Goal: Information Seeking & Learning: Learn about a topic

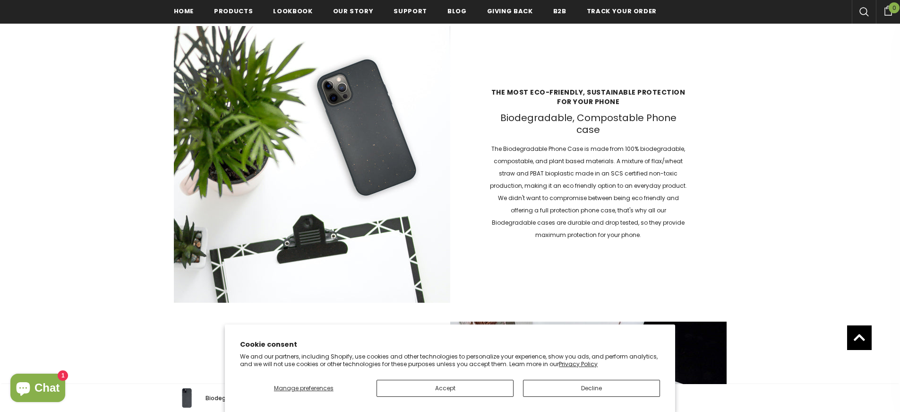
scroll to position [941, 0]
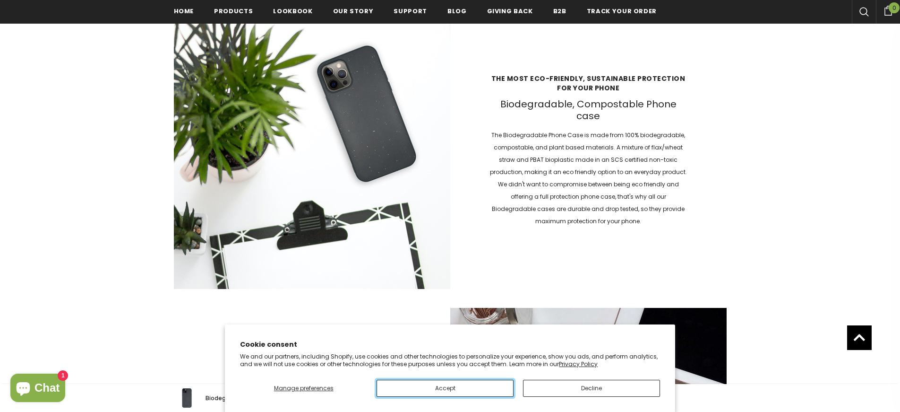
click at [475, 386] on button "Accept" at bounding box center [445, 388] width 137 height 17
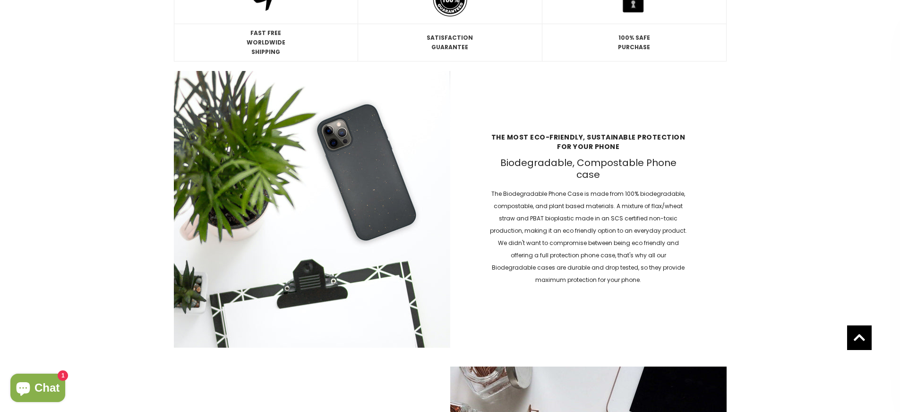
scroll to position [117, 0]
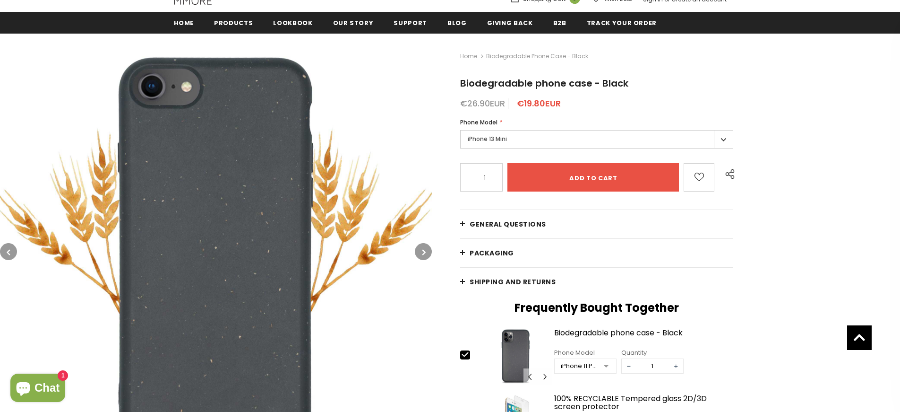
drag, startPoint x: 0, startPoint y: 0, endPoint x: 532, endPoint y: 284, distance: 603.1
click at [532, 284] on span "Shipping and returns" at bounding box center [513, 281] width 86 height 9
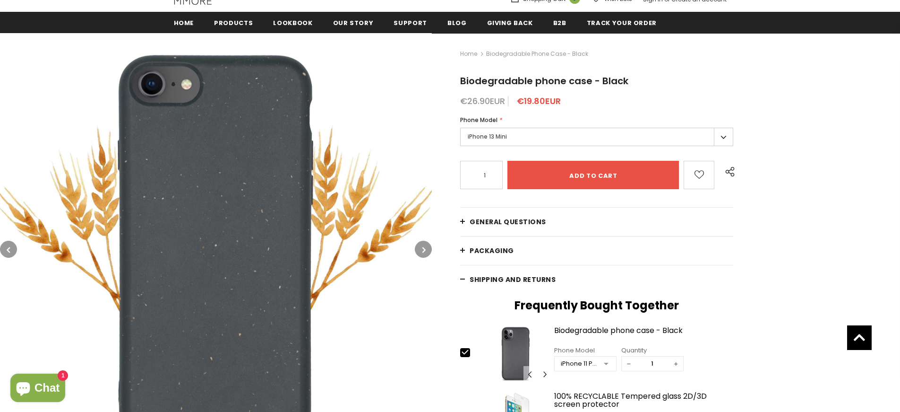
click at [477, 275] on span "Shipping and returns" at bounding box center [513, 279] width 86 height 9
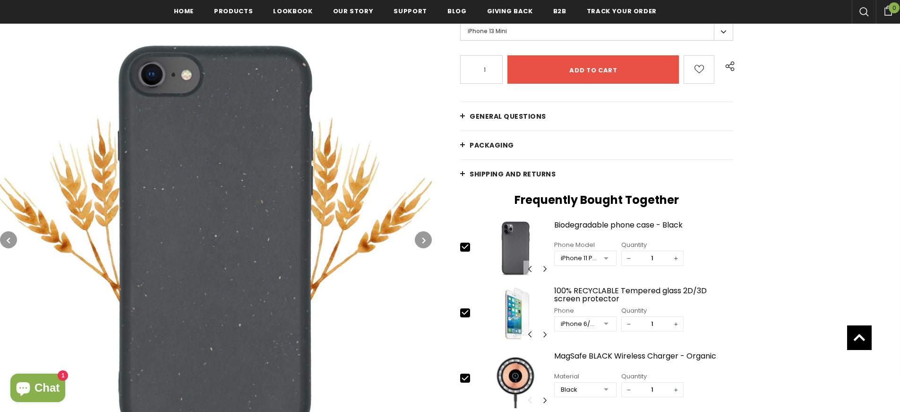
scroll to position [277, 0]
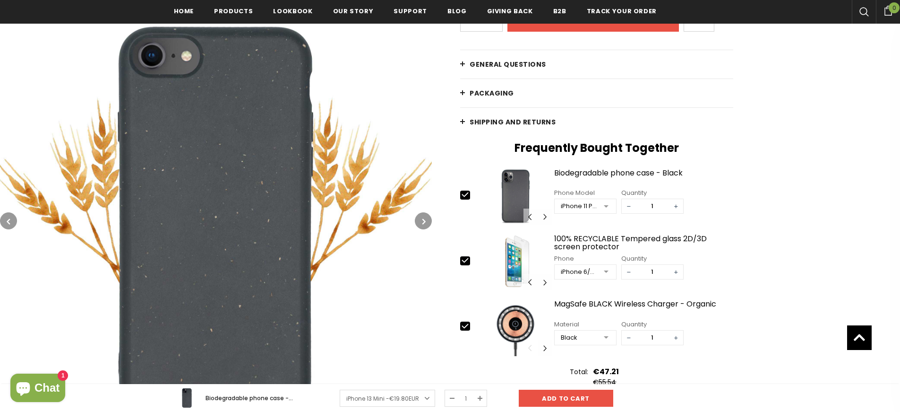
drag, startPoint x: 532, startPoint y: 284, endPoint x: 607, endPoint y: 205, distance: 108.3
click at [607, 205] on div at bounding box center [606, 206] width 19 height 14
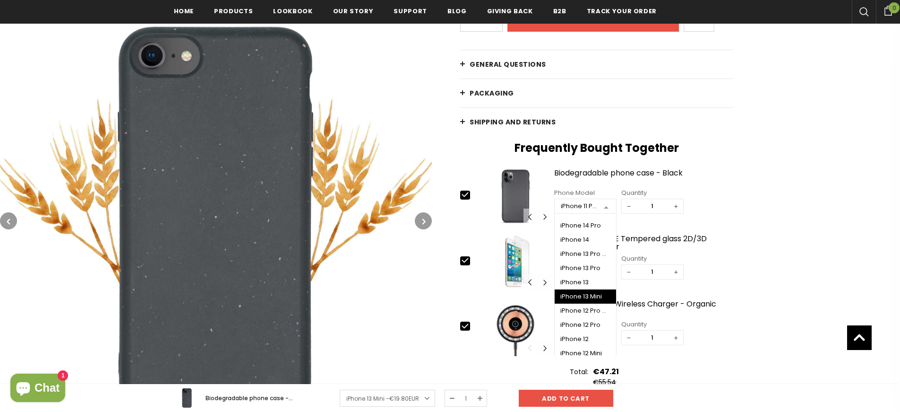
click at [574, 296] on div "iPhone 13 Mini" at bounding box center [586, 297] width 50 height 8
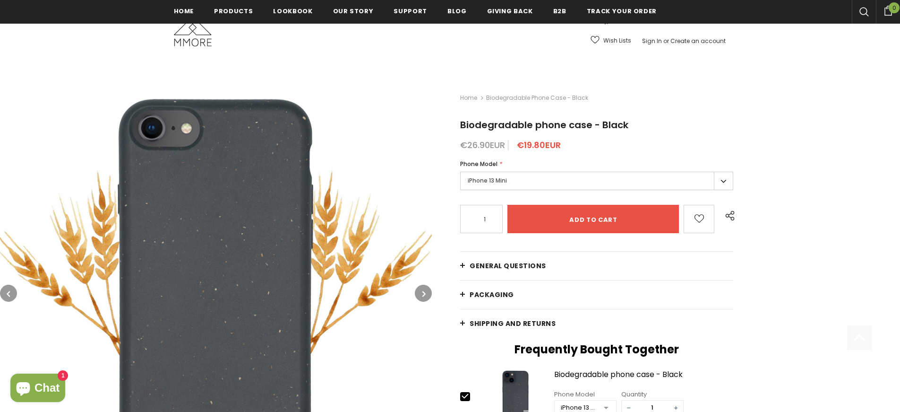
scroll to position [204, 0]
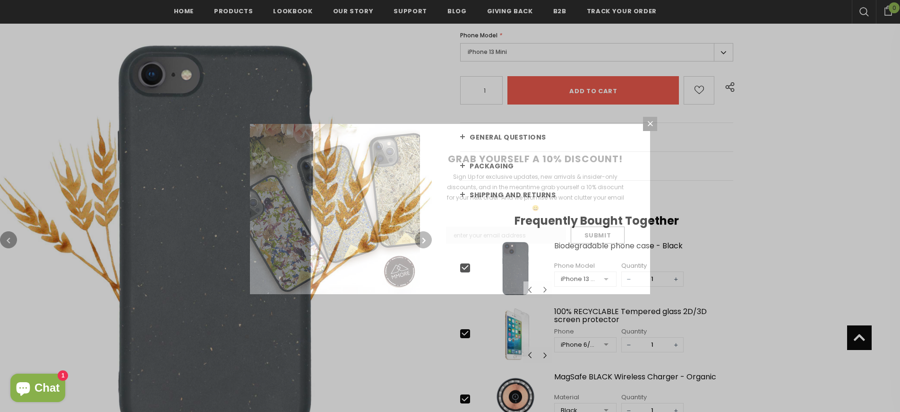
drag, startPoint x: 607, startPoint y: 205, endPoint x: 464, endPoint y: 193, distance: 143.3
click at [464, 193] on span "Sign Up for exclusive updates, new arrivals & insider-only discounts, and in th…" at bounding box center [535, 192] width 177 height 39
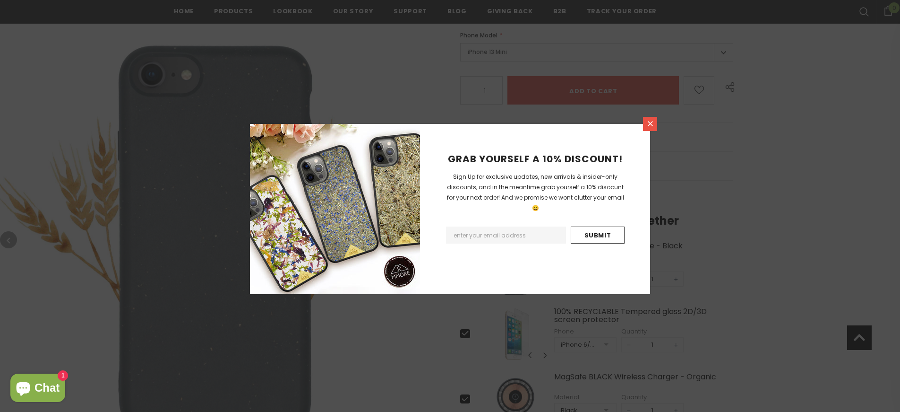
drag, startPoint x: 464, startPoint y: 193, endPoint x: 652, endPoint y: 126, distance: 199.1
click at [652, 126] on icon at bounding box center [651, 124] width 8 height 8
